Goal: Check status: Check status

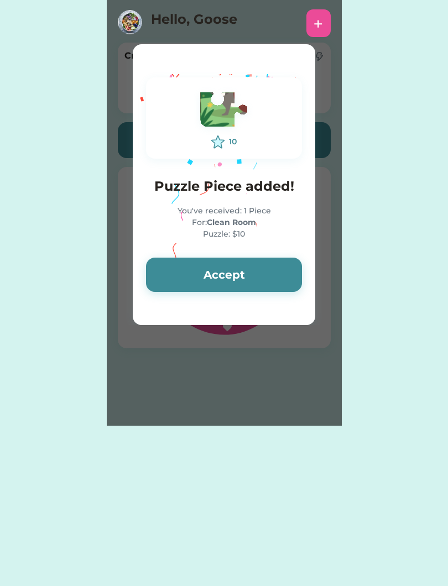
click at [169, 266] on button "Accept" at bounding box center [224, 275] width 156 height 34
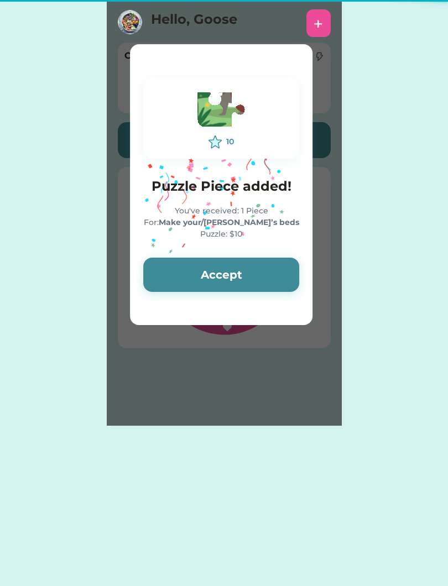
click at [176, 272] on button "Accept" at bounding box center [221, 275] width 156 height 34
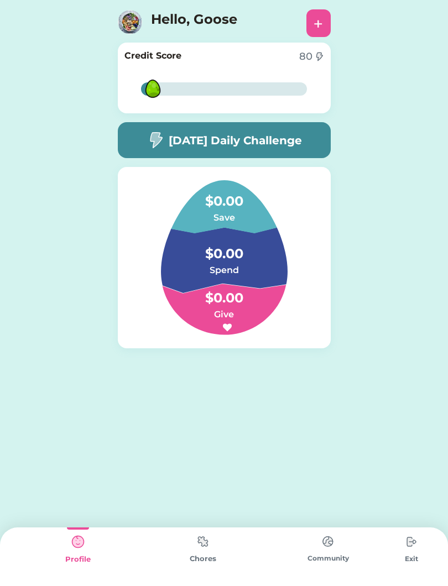
click at [199, 547] on img at bounding box center [203, 542] width 22 height 22
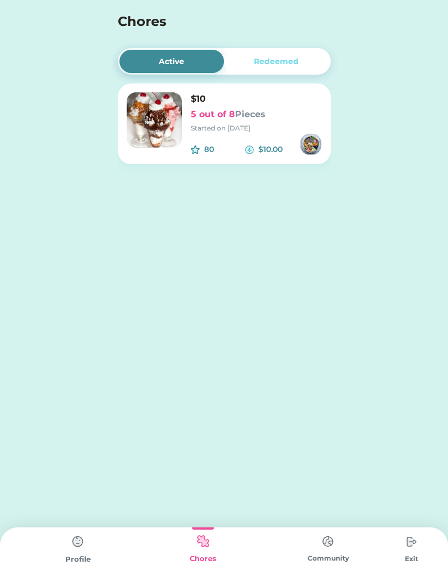
click at [149, 108] on img at bounding box center [154, 119] width 55 height 55
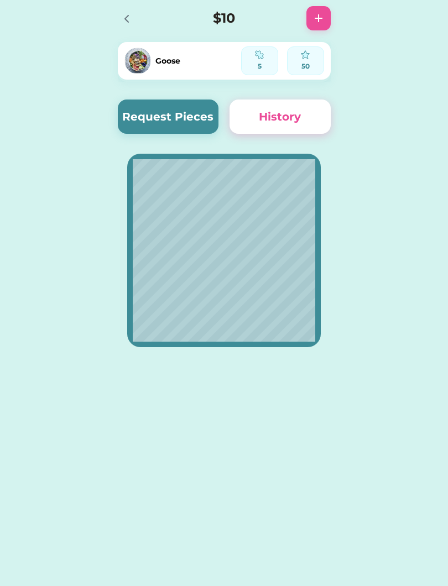
click at [293, 117] on button "History" at bounding box center [280, 117] width 101 height 34
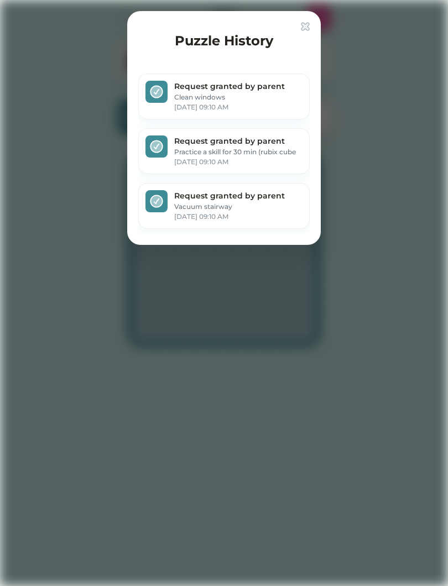
click at [307, 23] on img at bounding box center [305, 26] width 9 height 9
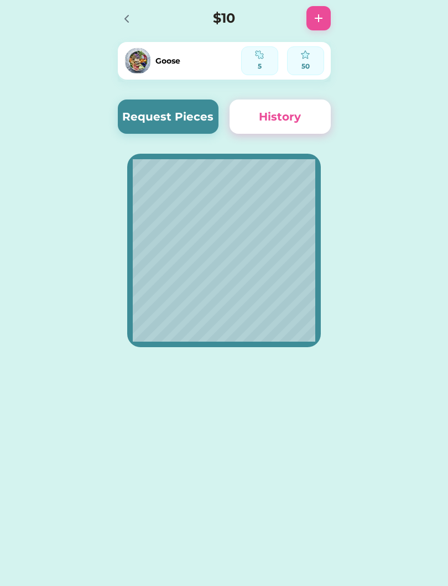
click at [118, 22] on div at bounding box center [126, 18] width 17 height 17
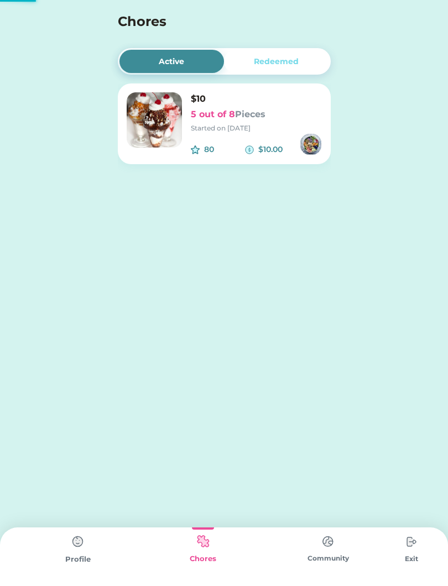
click at [261, 128] on div "Started on [DATE]" at bounding box center [256, 128] width 131 height 10
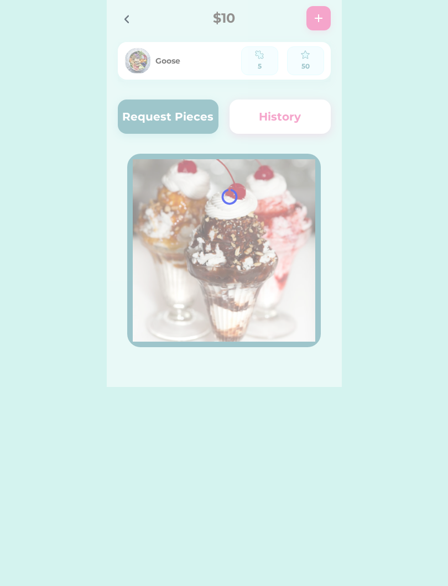
click at [154, 120] on div at bounding box center [224, 193] width 235 height 387
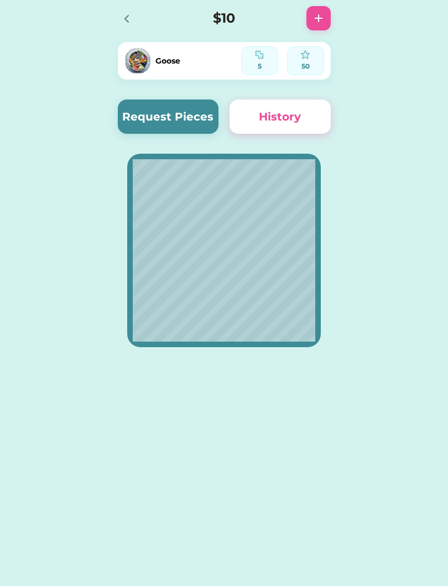
click at [145, 121] on button "Request Pieces" at bounding box center [168, 117] width 101 height 34
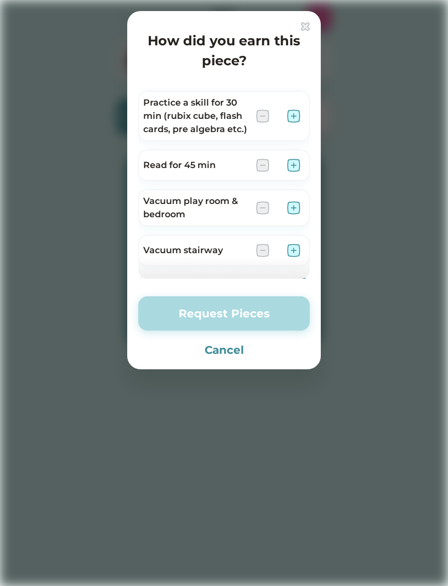
scroll to position [174, 0]
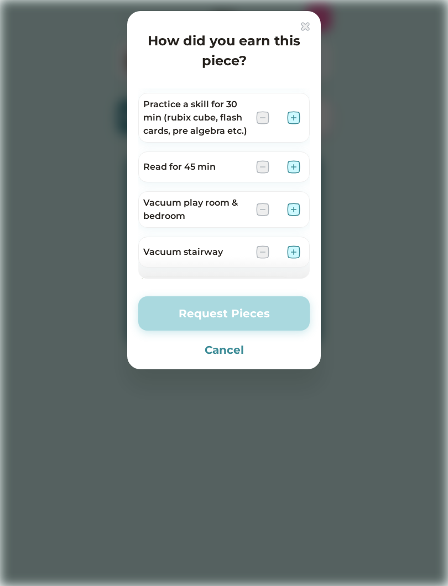
click at [295, 160] on img at bounding box center [293, 166] width 13 height 13
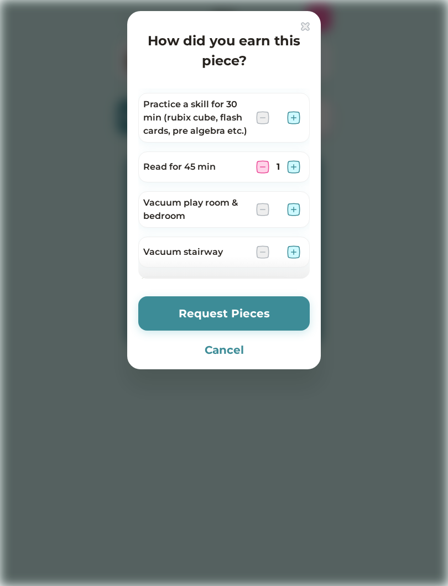
click at [252, 316] on button "Request Pieces" at bounding box center [223, 314] width 171 height 34
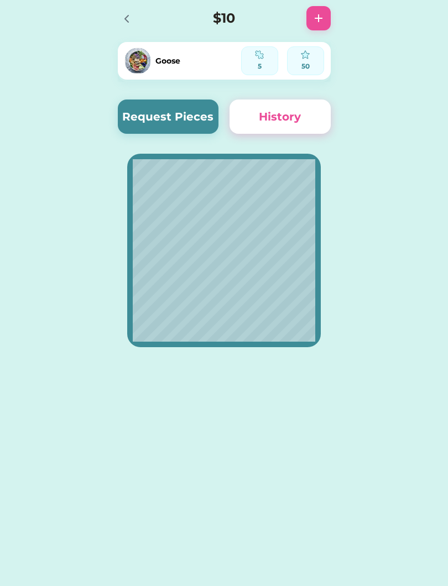
click at [0, 315] on div "Active Redeemed $10 5 out of 8 Pieces Started on [DATE] 80 $10.00 Goose 5 50 Re…" at bounding box center [224, 193] width 448 height 387
